Goal: Information Seeking & Learning: Learn about a topic

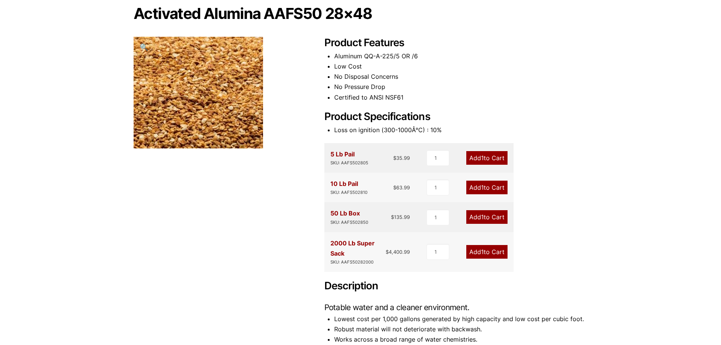
scroll to position [76, 0]
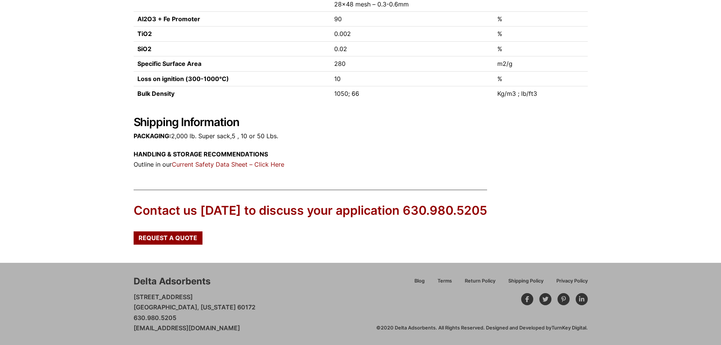
scroll to position [276, 0]
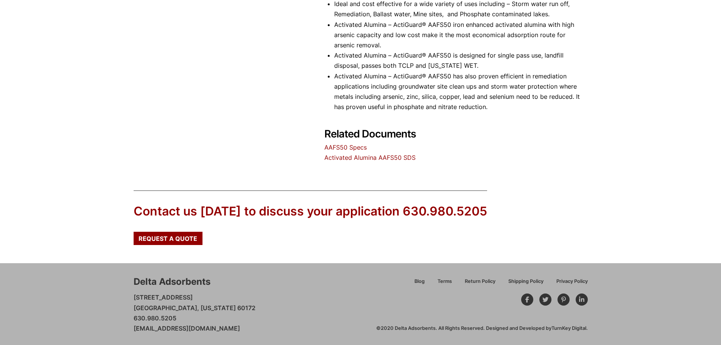
scroll to position [484, 0]
click at [353, 147] on link "AAFS50 Specs" at bounding box center [346, 147] width 42 height 8
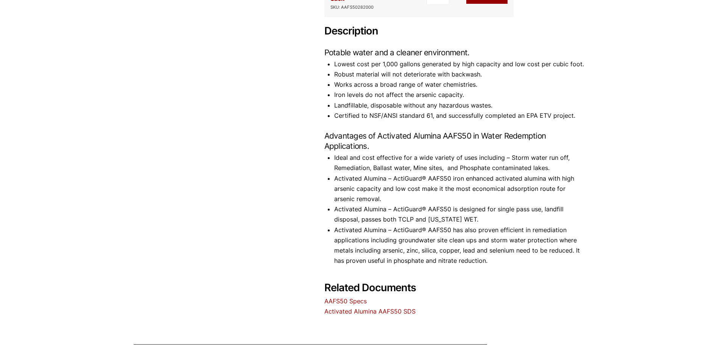
scroll to position [333, 0]
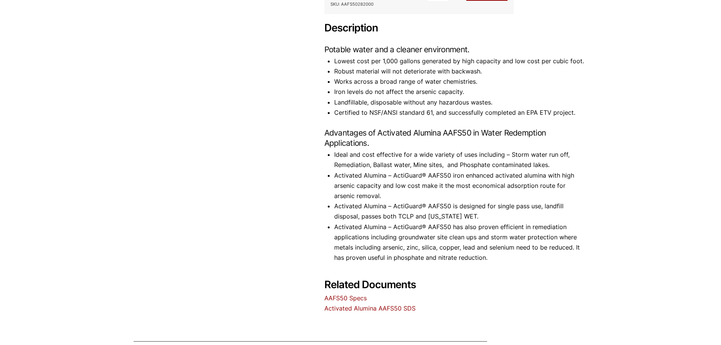
drag, startPoint x: 401, startPoint y: 105, endPoint x: 213, endPoint y: 95, distance: 188.8
click at [213, 95] on div "Activated Alumina AAFS50 28×48 🔍 Product Features Aluminum QQ-A-225/5 OR /6 Low…" at bounding box center [361, 31] width 454 height 566
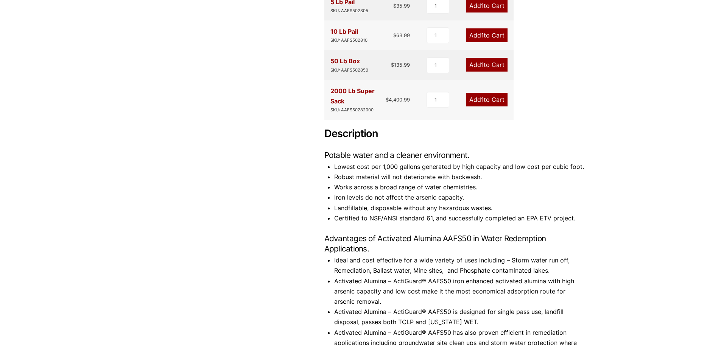
scroll to position [484, 0]
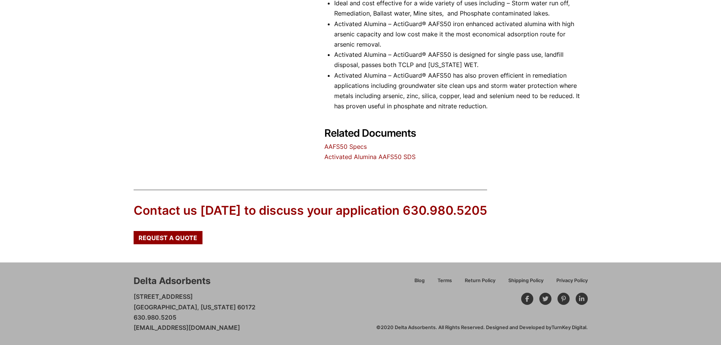
click at [343, 145] on link "AAFS50 Specs" at bounding box center [346, 147] width 42 height 8
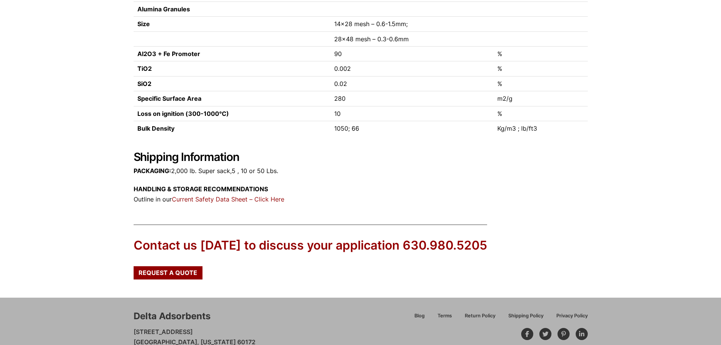
scroll to position [265, 0]
